Goal: Obtain resource: Download file/media

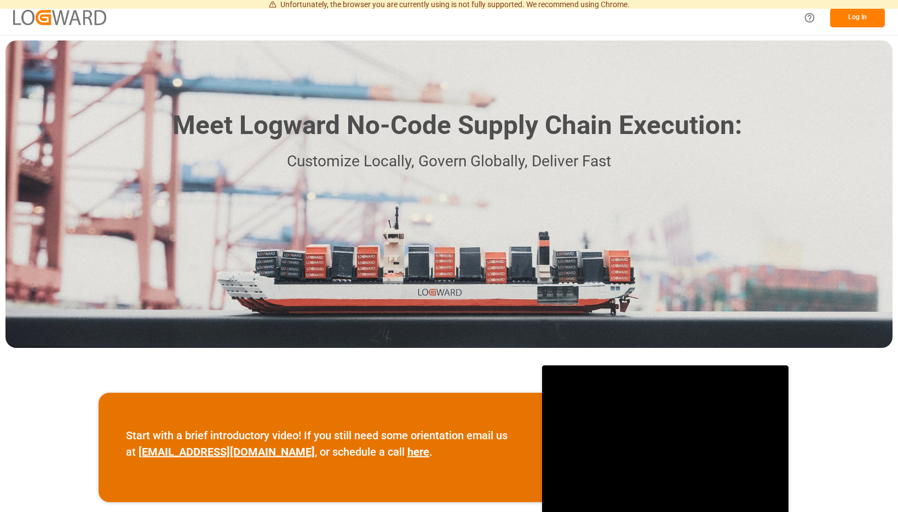
click at [850, 21] on button "Log In" at bounding box center [857, 17] width 55 height 19
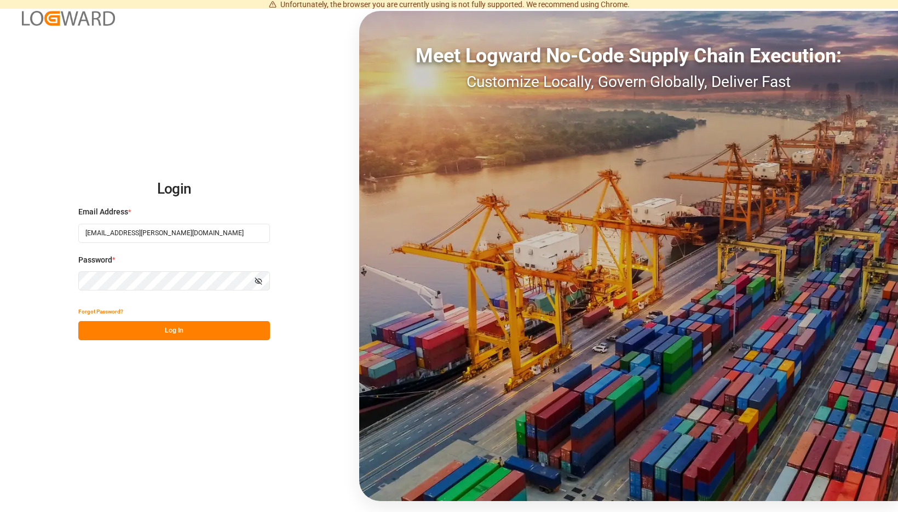
click at [251, 328] on button "Log In" at bounding box center [174, 330] width 192 height 19
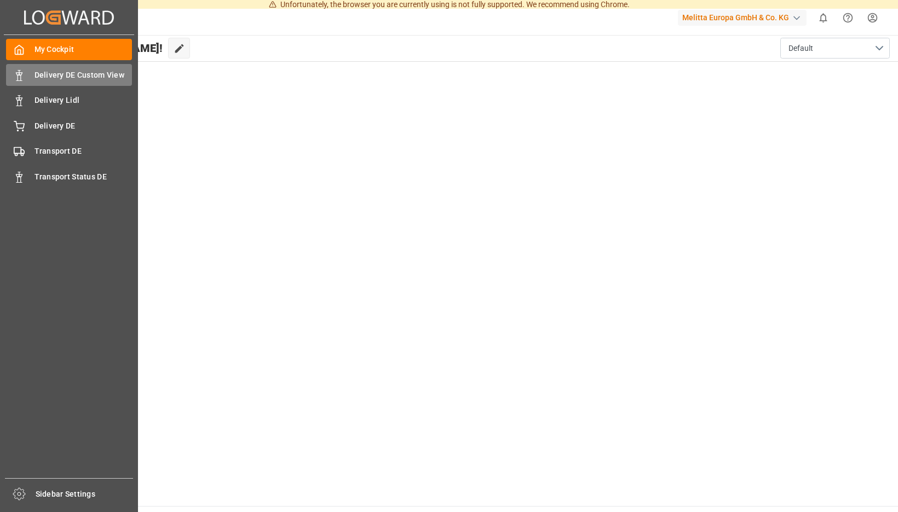
click at [26, 76] on div "Delivery DE Custom View Delivery DE Custom View" at bounding box center [69, 74] width 126 height 21
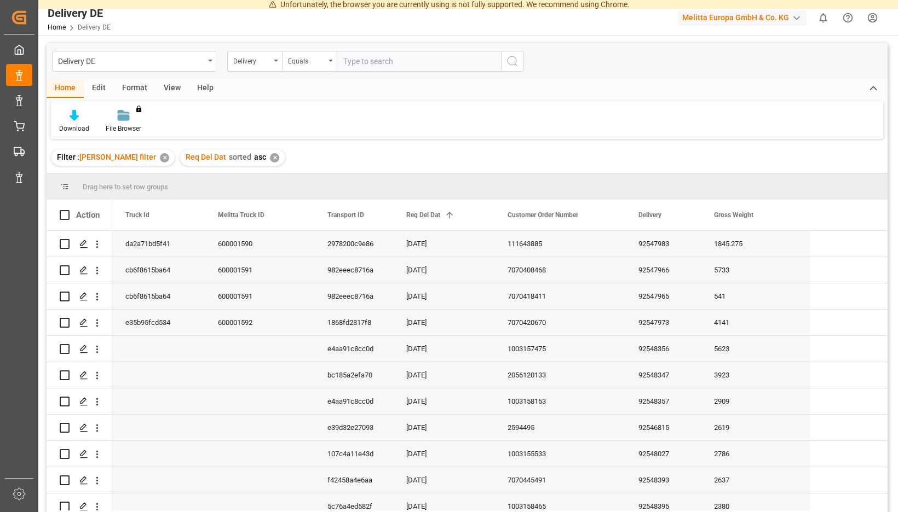
click at [97, 123] on div "Download" at bounding box center [74, 122] width 47 height 24
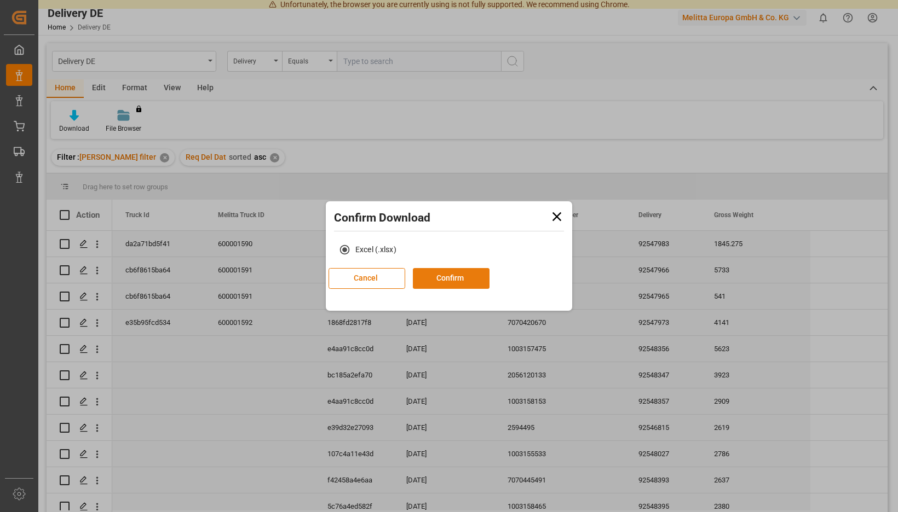
click at [456, 280] on button "Confirm" at bounding box center [451, 278] width 77 height 21
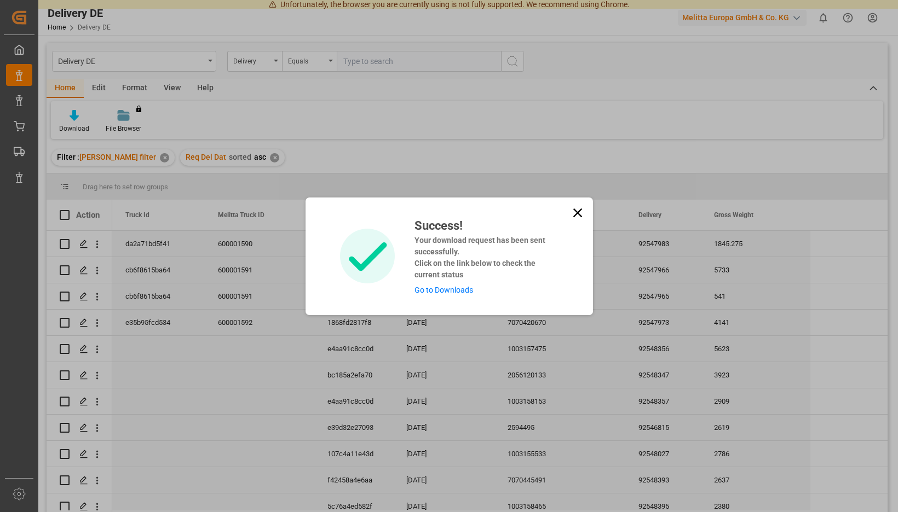
click at [439, 287] on link "Go to Downloads" at bounding box center [443, 290] width 59 height 9
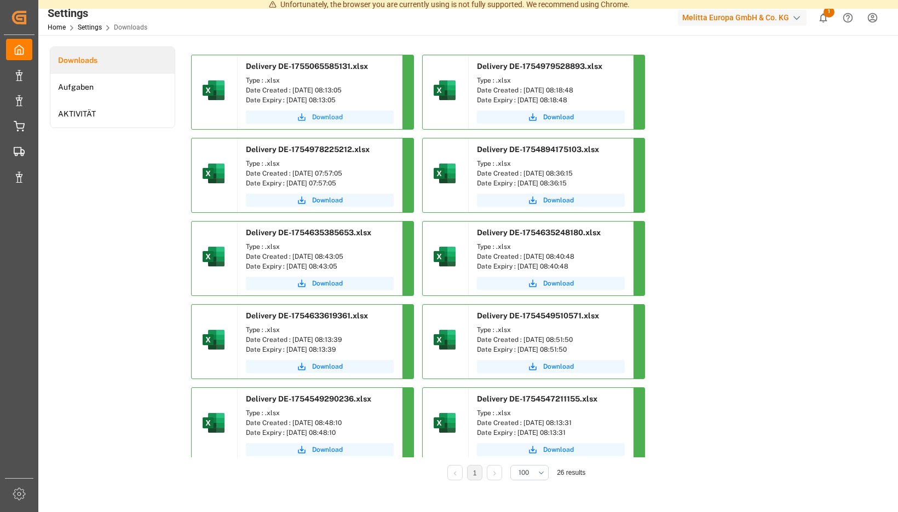
click at [343, 114] on span "Download" at bounding box center [327, 117] width 31 height 10
click at [343, 116] on span "Download" at bounding box center [327, 117] width 31 height 10
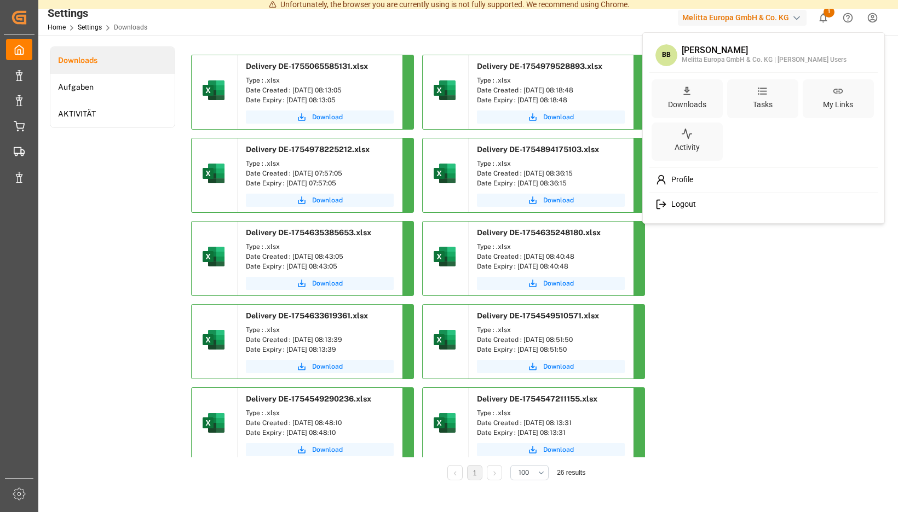
click at [678, 207] on span "Logout" at bounding box center [681, 205] width 29 height 10
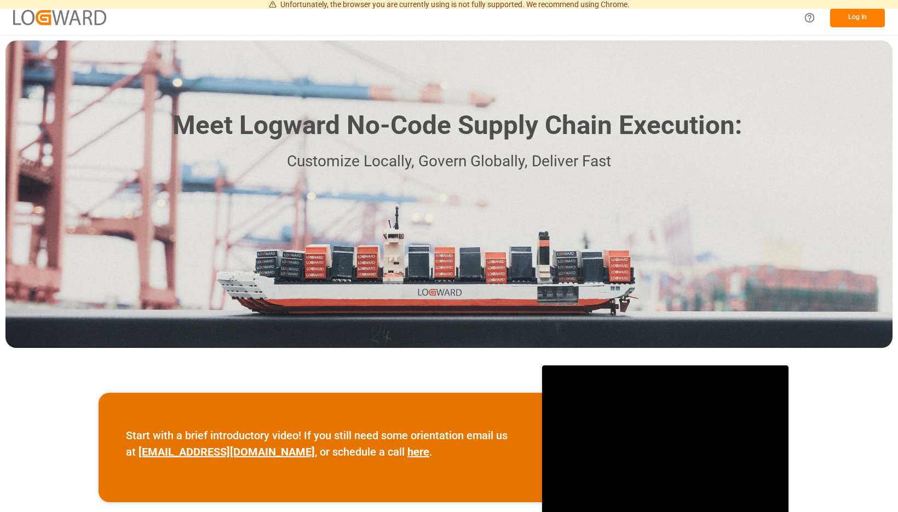
click at [853, 13] on button "Log In" at bounding box center [857, 17] width 55 height 19
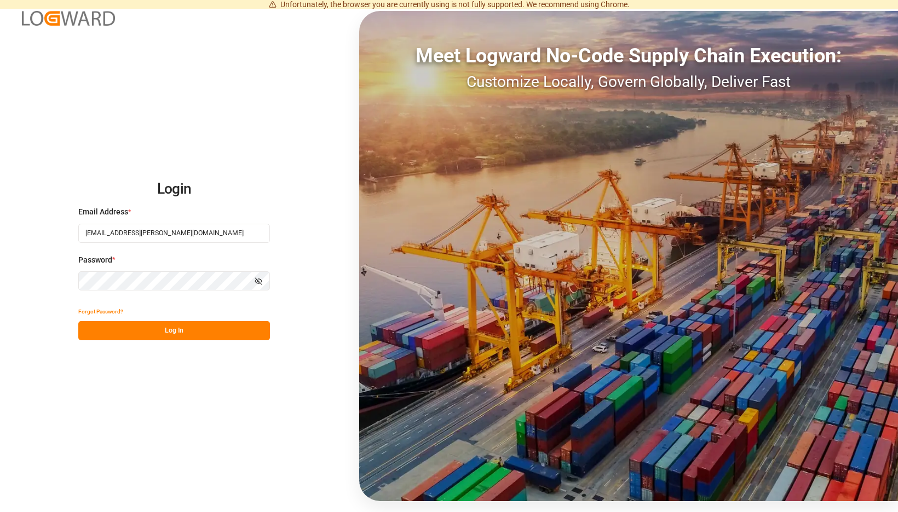
click at [268, 330] on button "Log In" at bounding box center [174, 330] width 192 height 19
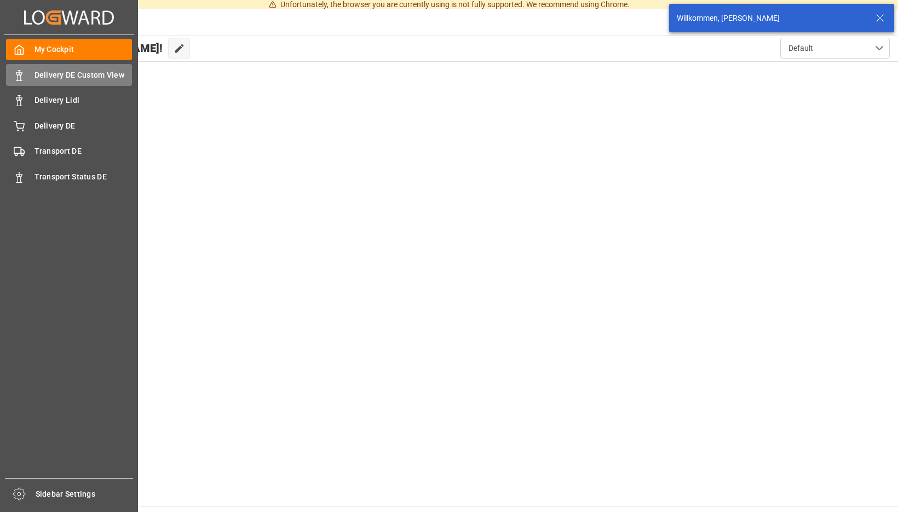
click at [19, 80] on icon at bounding box center [19, 75] width 11 height 11
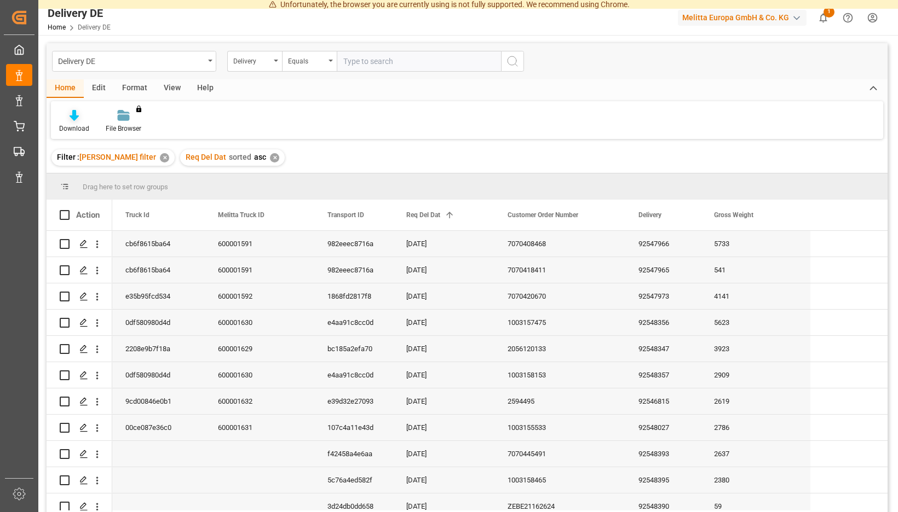
click at [89, 125] on div "Download" at bounding box center [74, 129] width 30 height 10
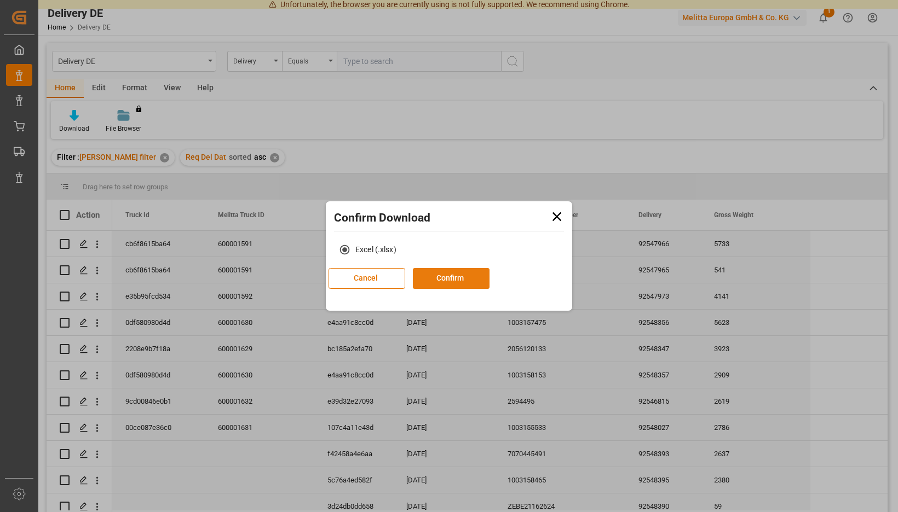
click at [473, 283] on button "Confirm" at bounding box center [451, 278] width 77 height 21
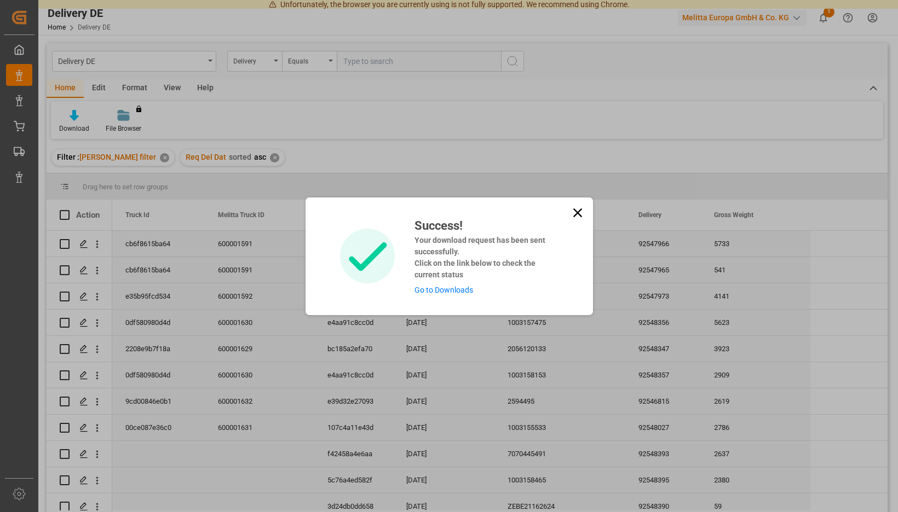
click at [450, 291] on link "Go to Downloads" at bounding box center [443, 290] width 59 height 9
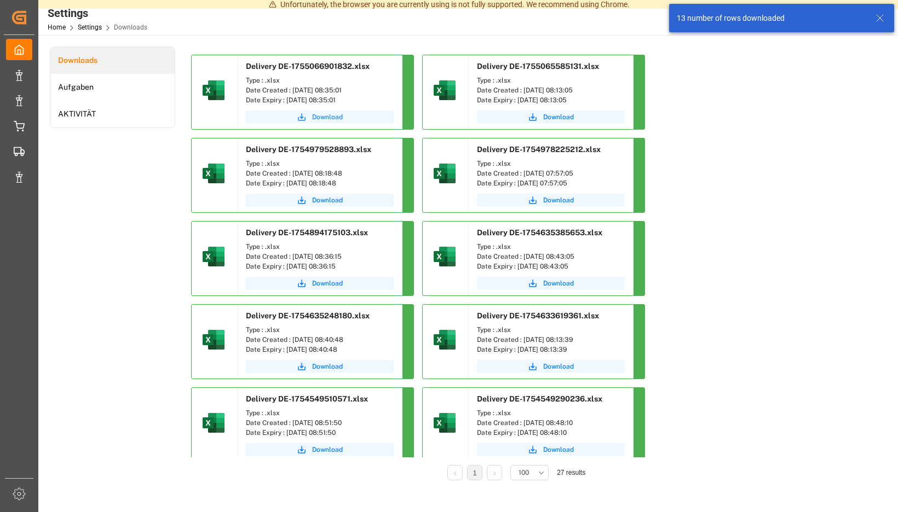
click at [343, 119] on span "Download" at bounding box center [327, 117] width 31 height 10
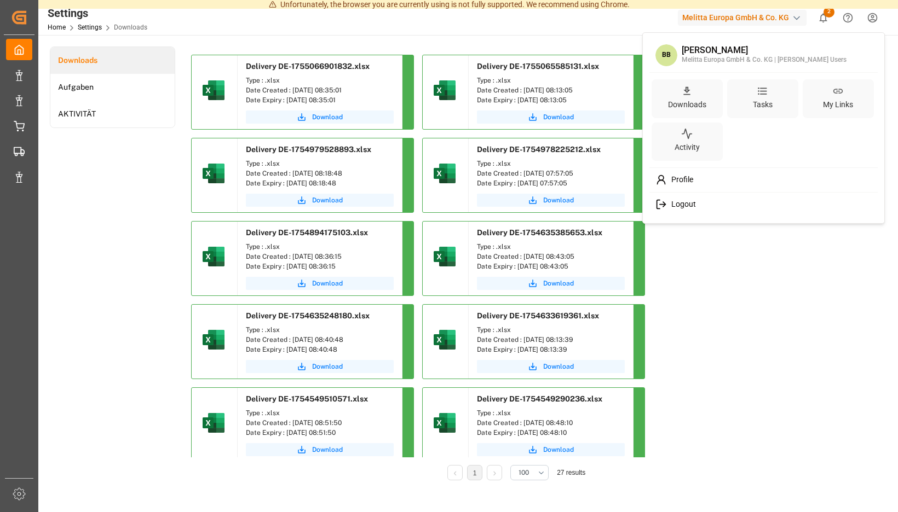
click at [690, 203] on span "Logout" at bounding box center [681, 205] width 29 height 10
